Goal: Find specific page/section

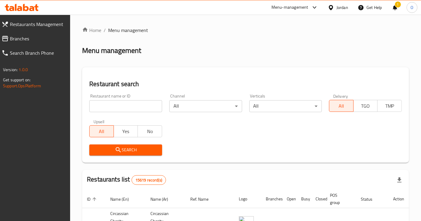
click at [148, 102] on input "search" at bounding box center [125, 106] width 73 height 12
paste input "779732"
type input "779732"
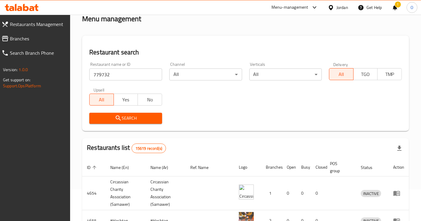
scroll to position [67, 0]
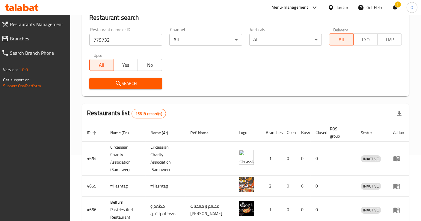
click at [144, 88] on button "Search" at bounding box center [125, 83] width 73 height 11
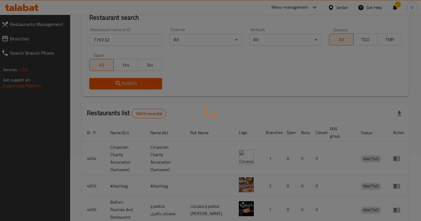
scroll to position [23, 0]
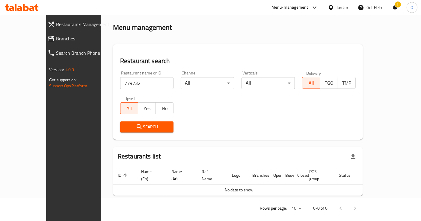
click at [131, 89] on input "779732" at bounding box center [147, 83] width 54 height 12
click at [120, 85] on input "779732" at bounding box center [147, 83] width 54 height 12
click button "Search" at bounding box center [147, 127] width 54 height 11
click at [125, 126] on span "Search" at bounding box center [147, 126] width 44 height 7
click at [306, 7] on div "Menu-management" at bounding box center [289, 7] width 37 height 7
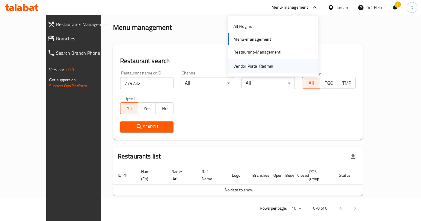
click at [262, 68] on div "Vendor Portal Radmin" at bounding box center [253, 66] width 40 height 7
